Goal: Task Accomplishment & Management: Manage account settings

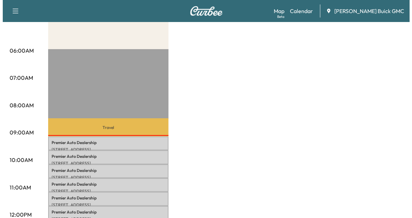
scroll to position [203, 0]
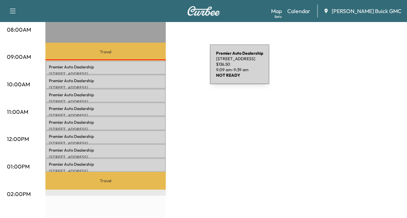
click at [158, 68] on div "Premier Auto Dealership [STREET_ADDRESS] $ 136.50 9:09 am - 9:39 am" at bounding box center [105, 68] width 120 height 14
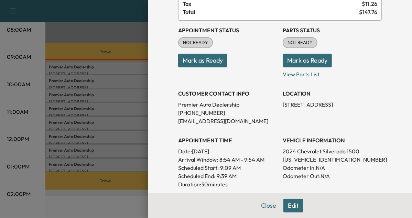
scroll to position [60, 0]
click at [132, 87] on div at bounding box center [206, 109] width 412 height 218
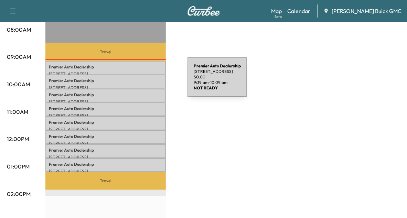
click at [136, 81] on p "Premier Auto Dealership" at bounding box center [105, 80] width 113 height 5
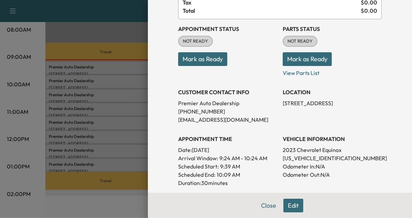
scroll to position [62, 0]
click at [133, 108] on div at bounding box center [206, 109] width 412 height 218
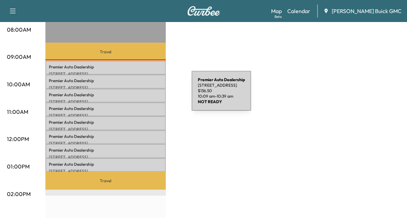
click at [140, 95] on p "Premier Auto Dealership" at bounding box center [105, 94] width 113 height 5
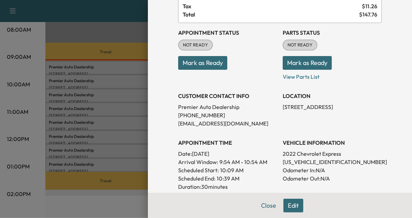
scroll to position [63, 0]
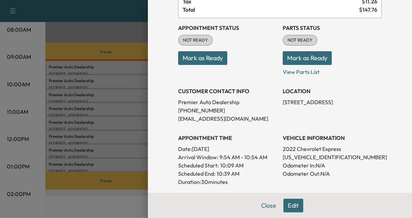
click at [121, 110] on div at bounding box center [206, 109] width 412 height 218
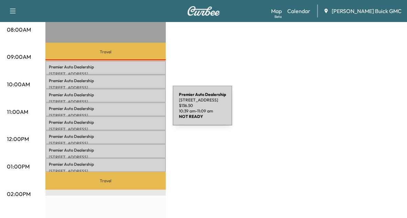
click at [121, 110] on div "Premier Auto Dealership [STREET_ADDRESS] $ 136.50 10:39 am - 11:09 am" at bounding box center [105, 109] width 120 height 14
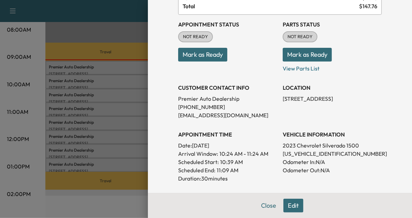
scroll to position [67, 0]
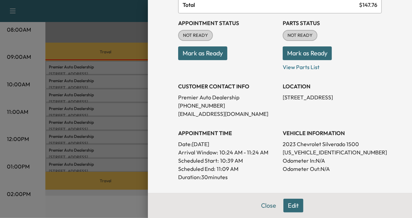
click at [135, 120] on div at bounding box center [206, 109] width 412 height 218
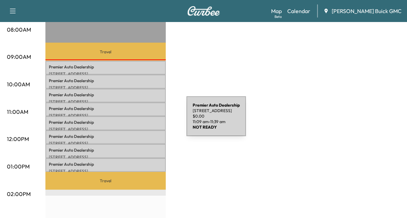
click at [135, 120] on p "Premier Auto Dealership" at bounding box center [105, 122] width 113 height 5
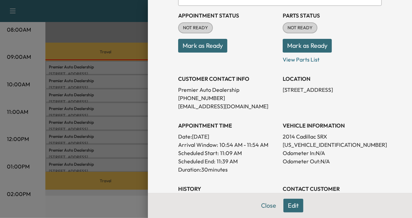
scroll to position [76, 0]
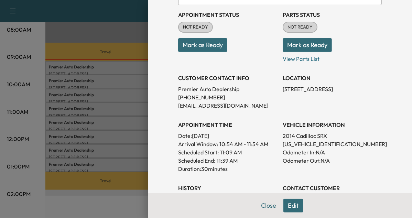
click at [132, 139] on div at bounding box center [206, 109] width 412 height 218
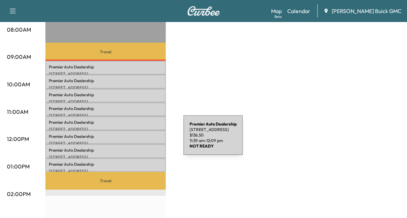
click at [132, 141] on p "[STREET_ADDRESS]" at bounding box center [105, 143] width 113 height 5
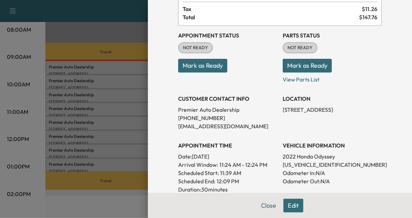
scroll to position [63, 0]
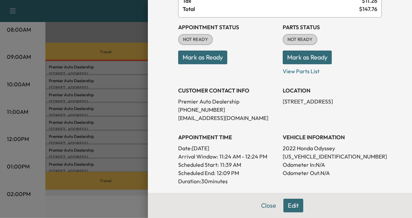
click at [131, 153] on div at bounding box center [206, 109] width 412 height 218
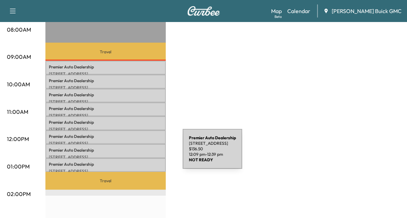
click at [131, 154] on p "[STREET_ADDRESS]" at bounding box center [105, 156] width 113 height 5
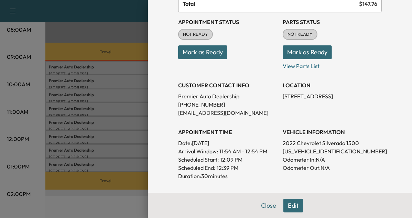
scroll to position [69, 0]
click at [130, 162] on div at bounding box center [206, 109] width 412 height 218
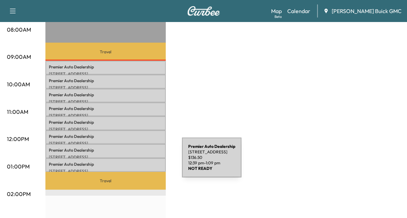
click at [130, 162] on p "Premier Auto Dealership" at bounding box center [105, 164] width 113 height 5
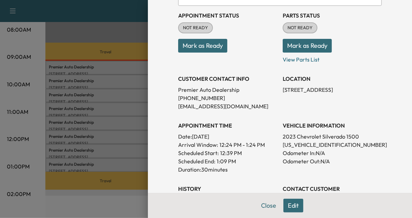
scroll to position [77, 0]
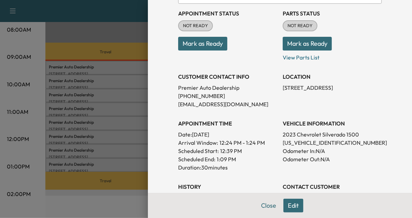
click at [126, 142] on div at bounding box center [206, 109] width 412 height 218
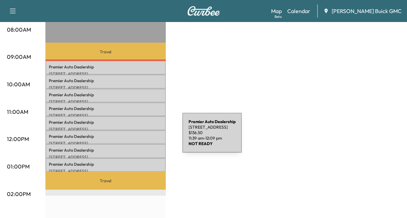
click at [131, 137] on div "Premier Auto Dealership [STREET_ADDRESS] $ 136.50 11:39 am - 12:09 pm" at bounding box center [105, 137] width 120 height 14
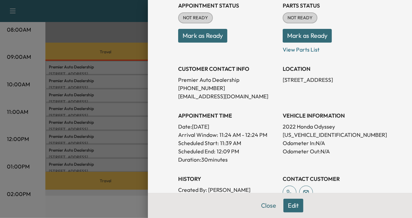
scroll to position [90, 0]
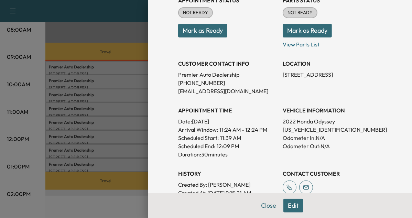
click at [291, 132] on p "[US_VEHICLE_IDENTIFICATION_NUMBER]" at bounding box center [332, 129] width 99 height 8
copy p "[US_VEHICLE_IDENTIFICATION_NUMBER]"
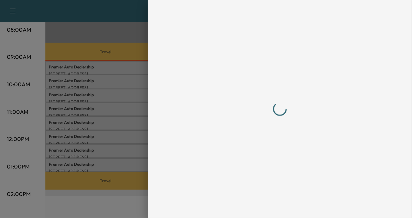
scroll to position [0, 0]
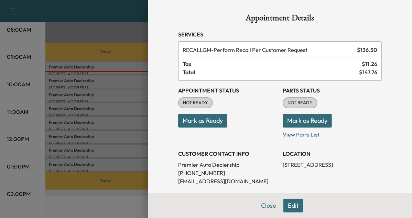
click at [90, 59] on div at bounding box center [206, 109] width 412 height 218
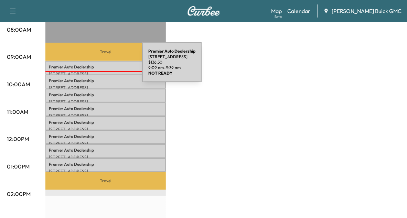
click at [90, 66] on p "Premier Auto Dealership" at bounding box center [105, 66] width 113 height 5
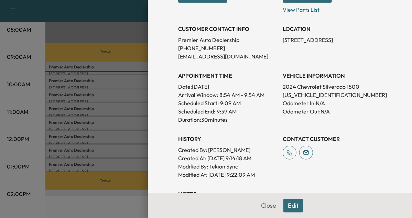
scroll to position [125, 0]
drag, startPoint x: 287, startPoint y: 96, endPoint x: 285, endPoint y: 92, distance: 4.2
click at [285, 92] on p "[US_VEHICLE_IDENTIFICATION_NUMBER]" at bounding box center [332, 94] width 99 height 8
copy p "[US_VEHICLE_IDENTIFICATION_NUMBER]"
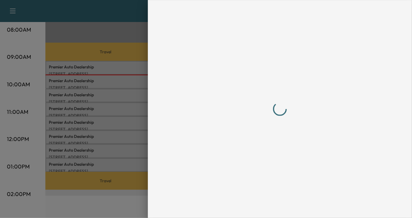
scroll to position [0, 0]
click at [120, 84] on div at bounding box center [206, 109] width 412 height 218
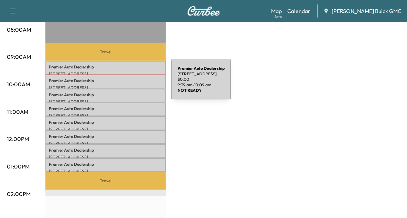
click at [120, 85] on p "[STREET_ADDRESS]" at bounding box center [105, 87] width 113 height 5
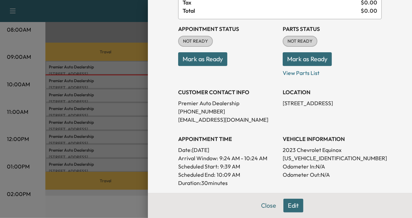
scroll to position [63, 0]
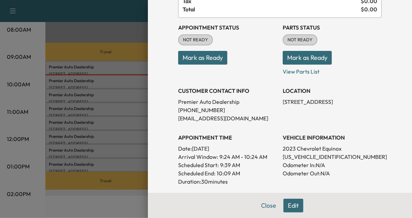
click at [283, 158] on p "[US_VEHICLE_IDENTIFICATION_NUMBER]" at bounding box center [332, 157] width 99 height 8
copy p "[US_VEHICLE_IDENTIFICATION_NUMBER]"
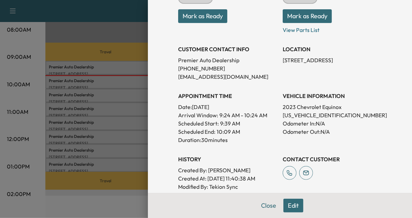
scroll to position [109, 0]
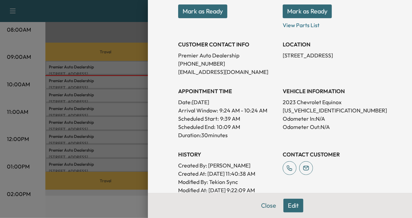
click at [115, 79] on div at bounding box center [206, 109] width 412 height 218
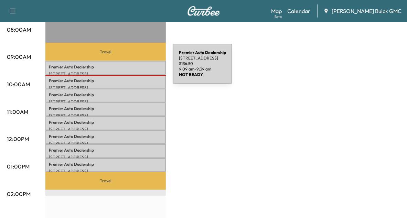
click at [121, 68] on p "Premier Auto Dealership" at bounding box center [105, 66] width 113 height 5
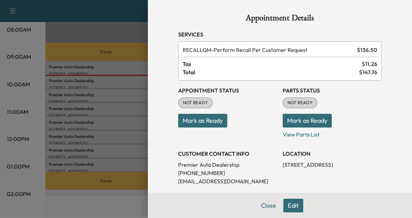
click at [204, 122] on button "Mark as Ready" at bounding box center [202, 121] width 49 height 14
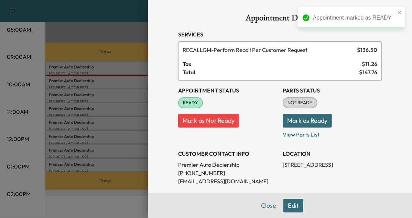
click at [107, 95] on div at bounding box center [206, 109] width 412 height 218
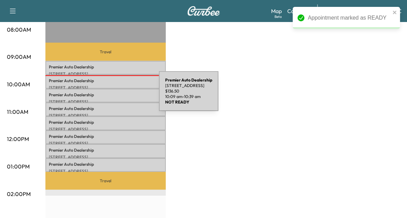
click at [107, 95] on p "Premier Auto Dealership" at bounding box center [105, 94] width 113 height 5
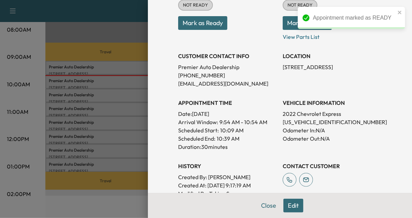
scroll to position [102, 0]
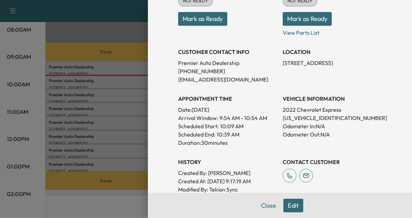
click at [307, 115] on p "[US_VEHICLE_IDENTIFICATION_NUMBER]" at bounding box center [332, 118] width 99 height 8
copy p "[US_VEHICLE_IDENTIFICATION_NUMBER]"
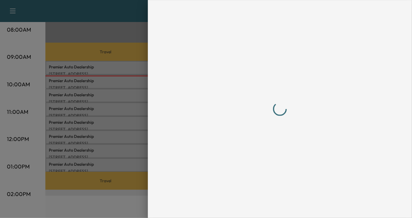
scroll to position [0, 0]
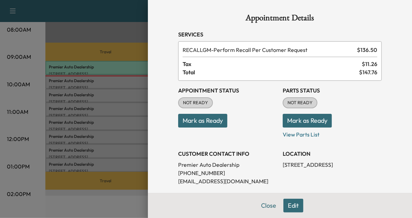
click at [183, 122] on button "Mark as Ready" at bounding box center [202, 121] width 49 height 14
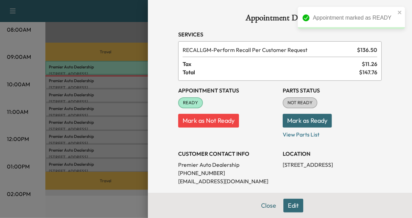
click at [118, 113] on div at bounding box center [206, 109] width 412 height 218
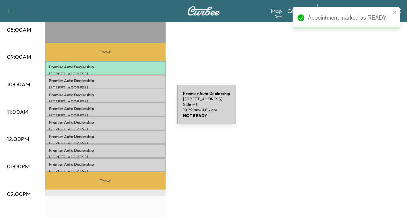
click at [125, 109] on p "Premier Auto Dealership" at bounding box center [105, 108] width 113 height 5
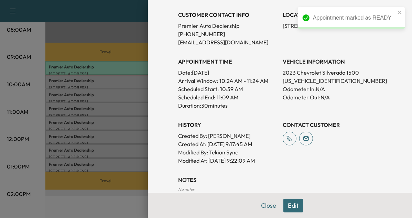
scroll to position [139, 0]
click at [302, 77] on p "[US_VEHICLE_IDENTIFICATION_NUMBER]" at bounding box center [332, 81] width 99 height 8
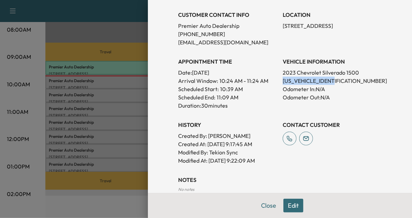
copy p "[US_VEHICLE_IDENTIFICATION_NUMBER]"
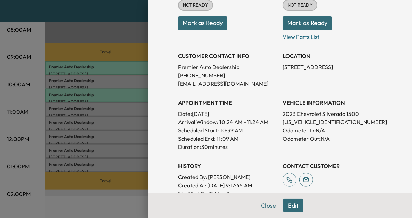
scroll to position [98, 0]
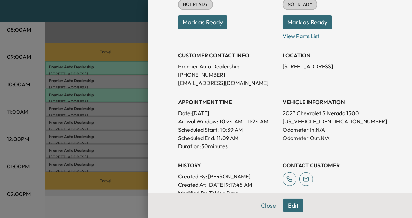
click at [182, 25] on button "Mark as Ready" at bounding box center [202, 22] width 49 height 14
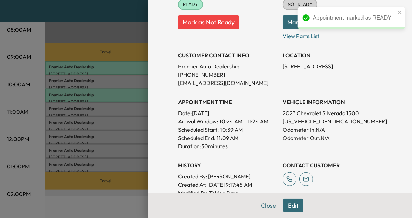
click at [114, 122] on div at bounding box center [206, 109] width 412 height 218
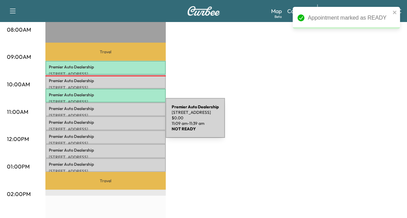
click at [114, 122] on p "Premier Auto Dealership" at bounding box center [105, 122] width 113 height 5
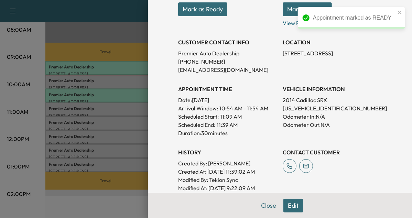
scroll to position [112, 0]
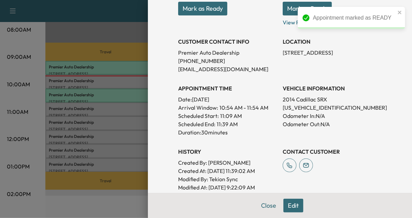
click at [284, 108] on p "[US_VEHICLE_IDENTIFICATION_NUMBER]" at bounding box center [332, 107] width 99 height 8
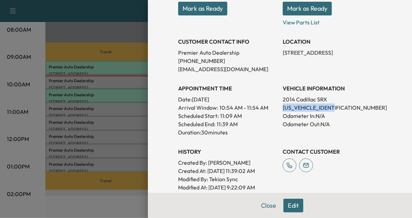
copy p "[US_VEHICLE_IDENTIFICATION_NUMBER]"
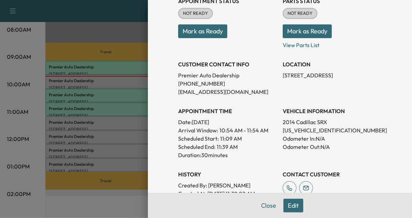
scroll to position [91, 0]
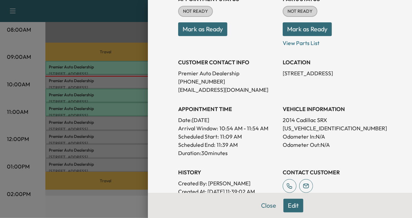
click at [118, 149] on div at bounding box center [206, 109] width 412 height 218
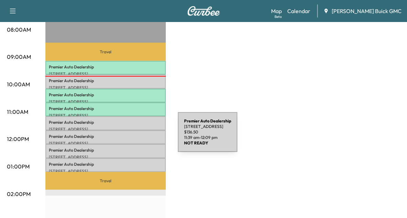
click at [126, 136] on p "Premier Auto Dealership" at bounding box center [105, 136] width 113 height 5
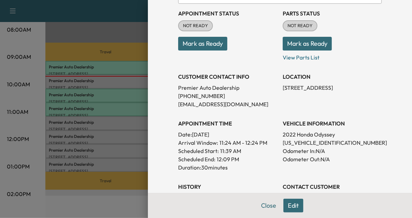
scroll to position [88, 0]
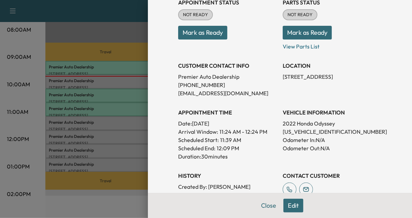
click at [208, 35] on button "Mark as Ready" at bounding box center [202, 33] width 49 height 14
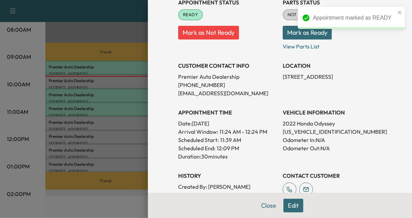
click at [120, 153] on div at bounding box center [206, 109] width 412 height 218
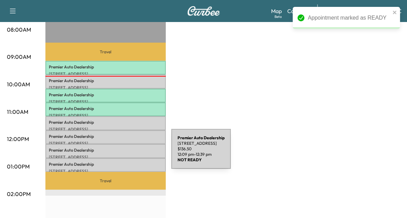
click at [120, 154] on p "[STREET_ADDRESS]" at bounding box center [105, 156] width 113 height 5
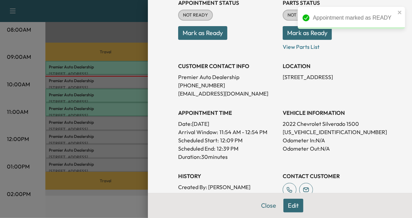
scroll to position [91, 0]
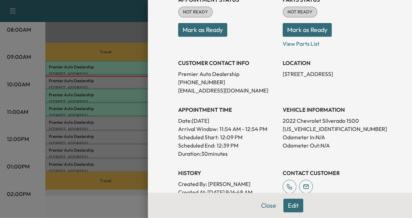
click at [319, 126] on p "[US_VEHICLE_IDENTIFICATION_NUMBER]" at bounding box center [332, 129] width 99 height 8
copy p "[US_VEHICLE_IDENTIFICATION_NUMBER]"
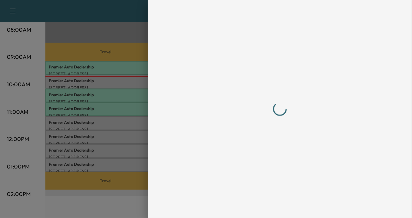
scroll to position [0, 0]
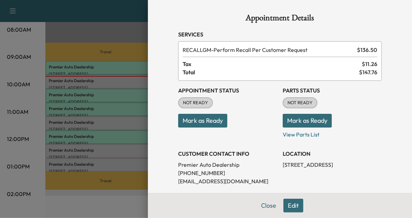
click at [205, 118] on button "Mark as Ready" at bounding box center [202, 121] width 49 height 14
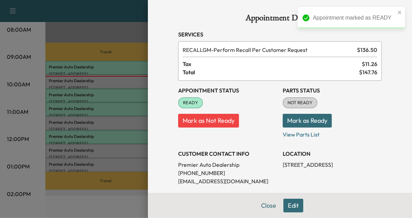
click at [112, 165] on div at bounding box center [206, 109] width 412 height 218
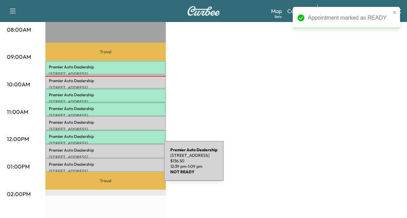
click at [112, 165] on div "Premier Auto Dealership [STREET_ADDRESS] $ 136.50 12:39 pm - 1:09 pm" at bounding box center [105, 165] width 120 height 14
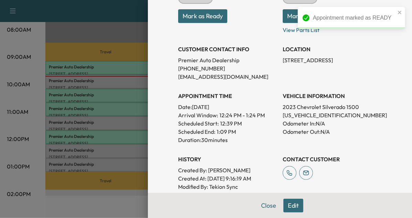
scroll to position [114, 0]
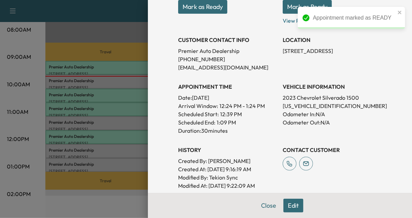
click at [300, 103] on p "[US_VEHICLE_IDENTIFICATION_NUMBER]" at bounding box center [332, 106] width 99 height 8
copy p "[US_VEHICLE_IDENTIFICATION_NUMBER]"
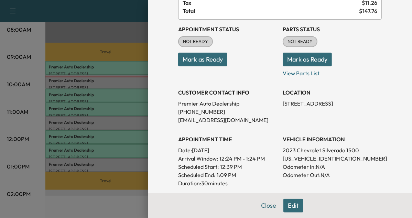
scroll to position [52, 0]
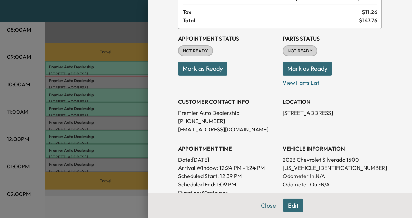
click at [211, 71] on button "Mark as Ready" at bounding box center [202, 69] width 49 height 14
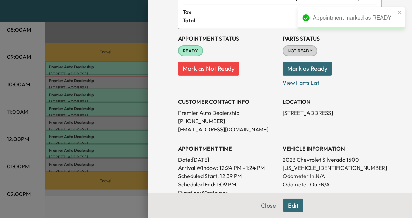
click at [112, 152] on div at bounding box center [206, 109] width 412 height 218
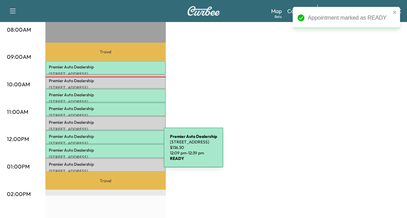
click at [112, 154] on p "[STREET_ADDRESS]" at bounding box center [105, 156] width 113 height 5
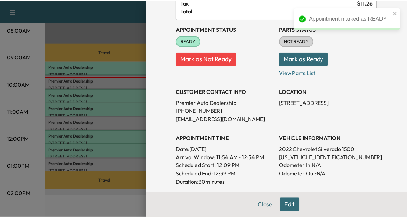
scroll to position [71, 0]
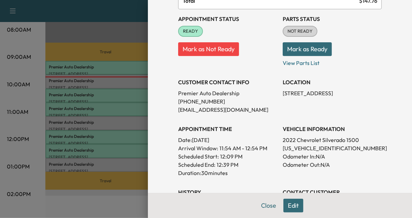
click at [19, 146] on div at bounding box center [206, 109] width 412 height 218
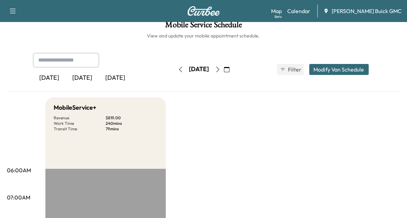
scroll to position [8, 0]
click at [115, 78] on div "[DATE]" at bounding box center [115, 78] width 33 height 16
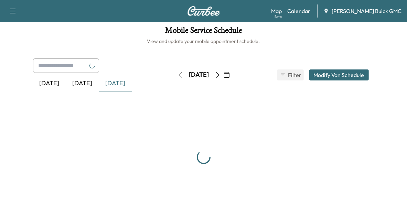
scroll to position [8, 0]
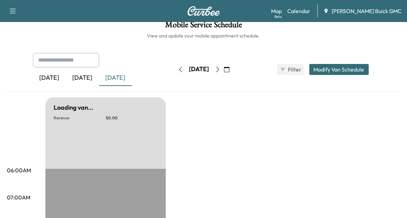
click at [74, 82] on div "[DATE]" at bounding box center [82, 78] width 33 height 16
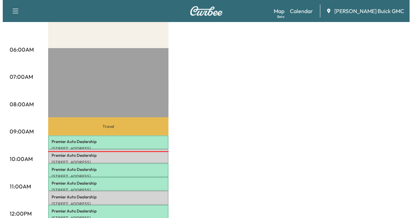
scroll to position [129, 0]
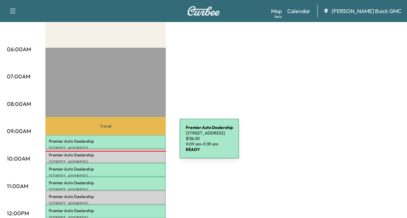
click at [128, 143] on div "Premier Auto Dealership [STREET_ADDRESS] $ 136.50 9:09 am - 9:39 am" at bounding box center [105, 142] width 120 height 14
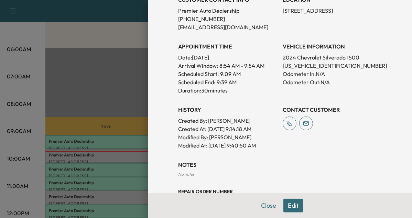
scroll to position [150, 0]
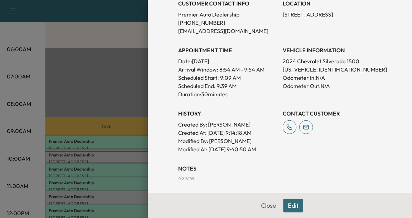
click at [106, 137] on div at bounding box center [206, 109] width 412 height 218
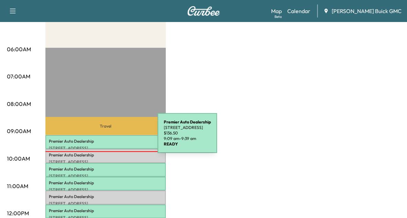
click at [106, 139] on p "Premier Auto Dealership" at bounding box center [105, 141] width 113 height 5
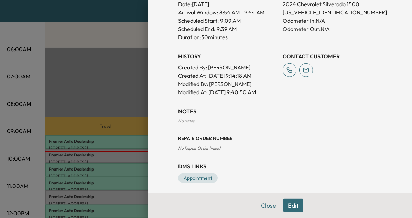
scroll to position [174, 0]
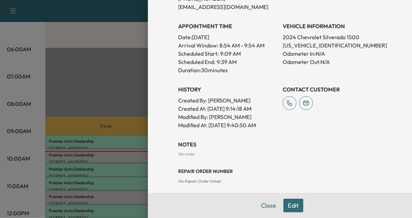
click at [140, 160] on div at bounding box center [206, 109] width 412 height 218
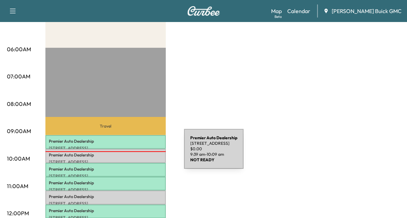
click at [132, 153] on p "Premier Auto Dealership" at bounding box center [105, 154] width 113 height 5
